Goal: Task Accomplishment & Management: Use online tool/utility

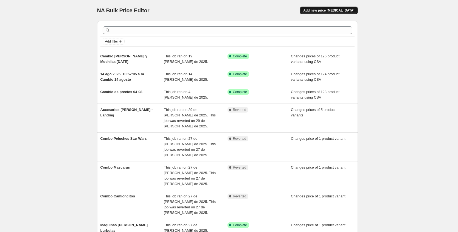
click at [332, 11] on span "Add new price [MEDICAL_DATA]" at bounding box center [328, 10] width 51 height 4
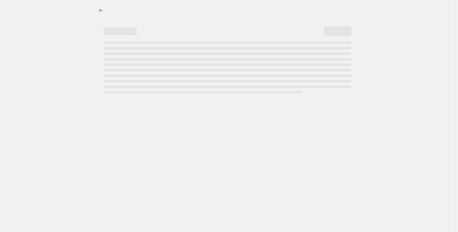
select select "percentage"
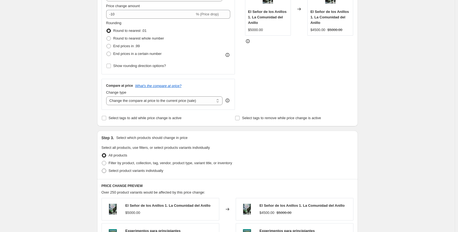
scroll to position [126, 0]
click at [104, 171] on span at bounding box center [104, 170] width 4 height 4
click at [102, 169] on input "Select product variants individually" at bounding box center [102, 168] width 0 height 0
radio input "true"
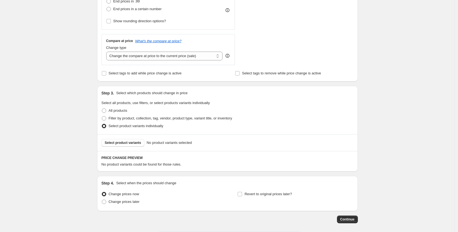
scroll to position [54, 0]
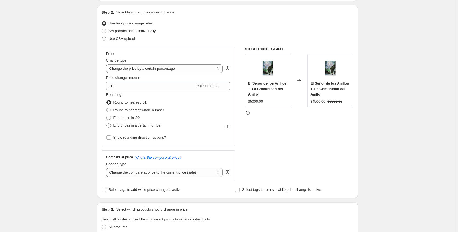
click at [106, 38] on span at bounding box center [104, 39] width 4 height 4
click at [102, 37] on input "Use CSV upload" at bounding box center [102, 37] width 0 height 0
radio input "true"
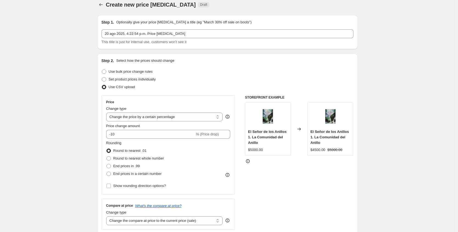
scroll to position [13, 0]
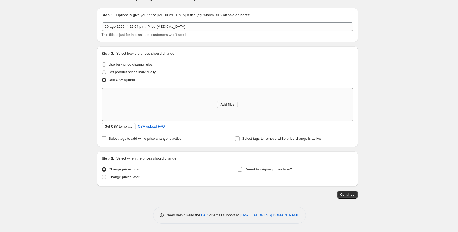
click at [226, 105] on span "Add files" at bounding box center [227, 104] width 14 height 4
click at [128, 127] on span "Get CSV template" at bounding box center [119, 126] width 28 height 4
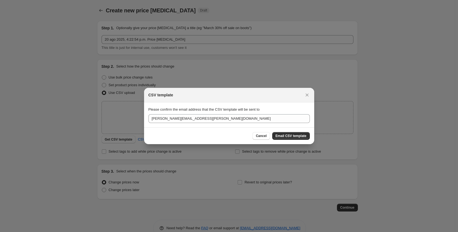
scroll to position [0, 0]
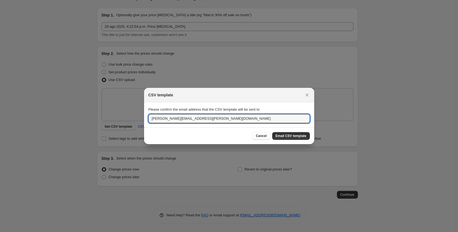
drag, startPoint x: 196, startPoint y: 116, endPoint x: 118, endPoint y: 113, distance: 78.6
click at [116, 232] on div "CSV template Please confirm the email address that the CSV template will be sen…" at bounding box center [229, 232] width 458 height 0
type input "[EMAIL_ADDRESS][DOMAIN_NAME]"
click at [290, 136] on span "Email CSV template" at bounding box center [291, 136] width 31 height 4
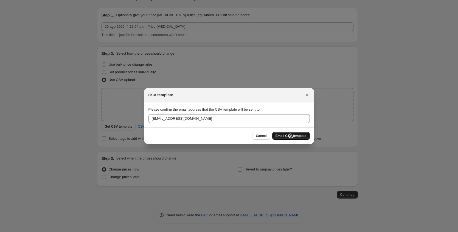
scroll to position [13, 0]
